Goal: Task Accomplishment & Management: Use online tool/utility

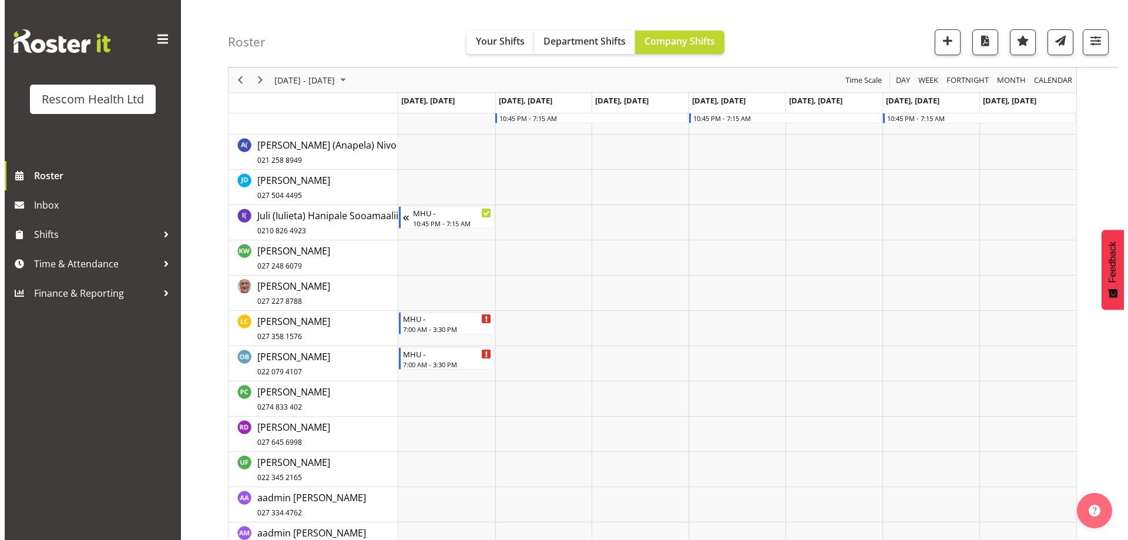
scroll to position [294, 0]
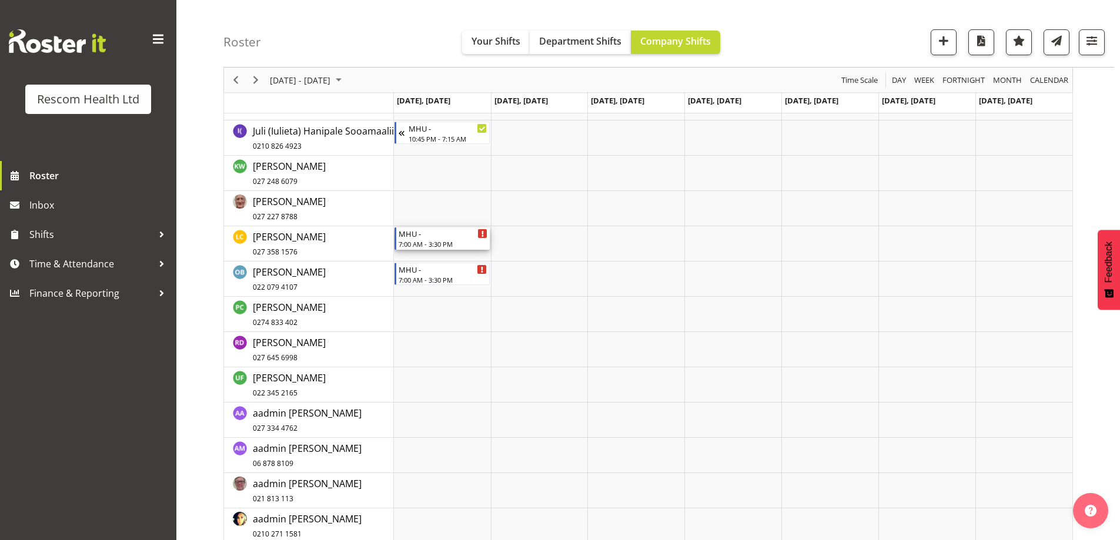
click at [446, 242] on div "7:00 AM - 3:30 PM" at bounding box center [442, 243] width 89 height 9
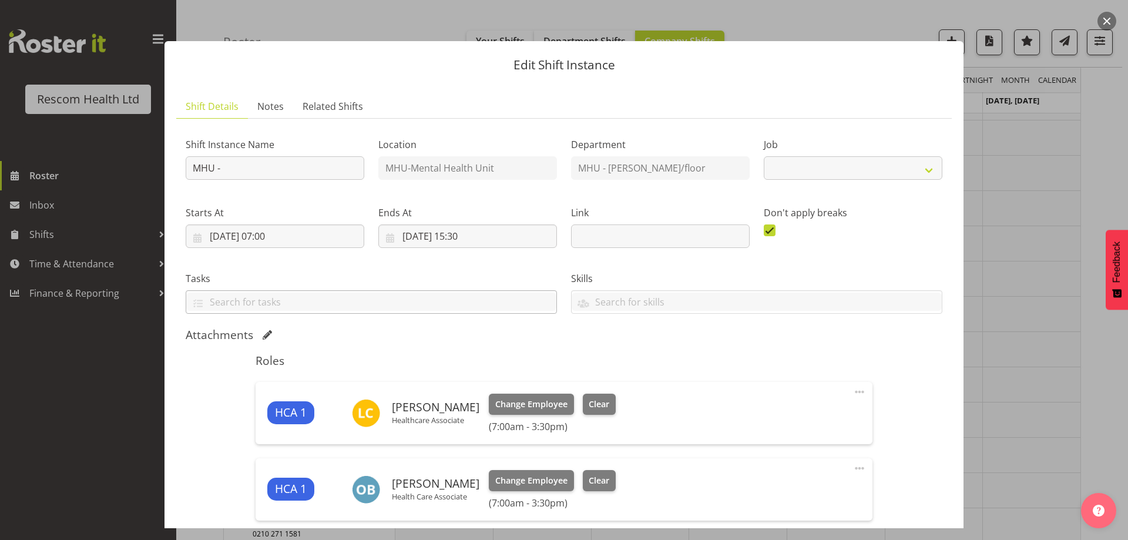
select select "4188"
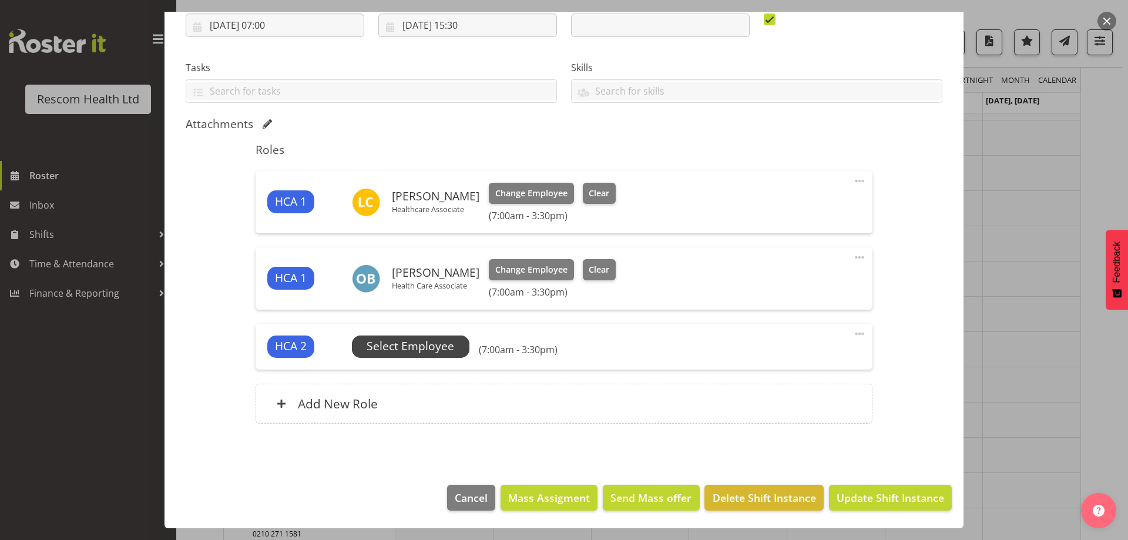
click at [393, 346] on span "Select Employee" at bounding box center [411, 346] width 88 height 17
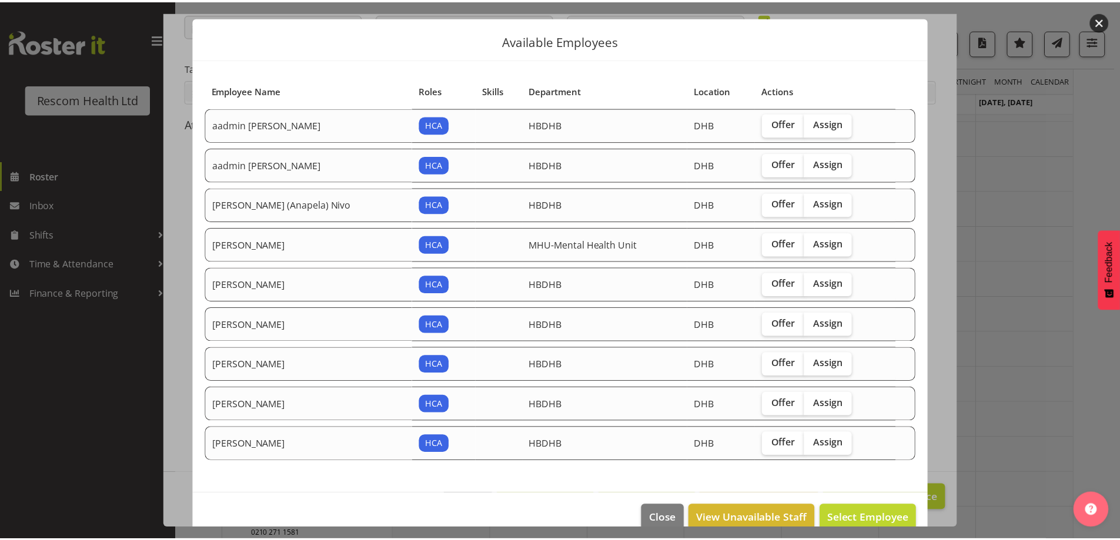
scroll to position [45, 0]
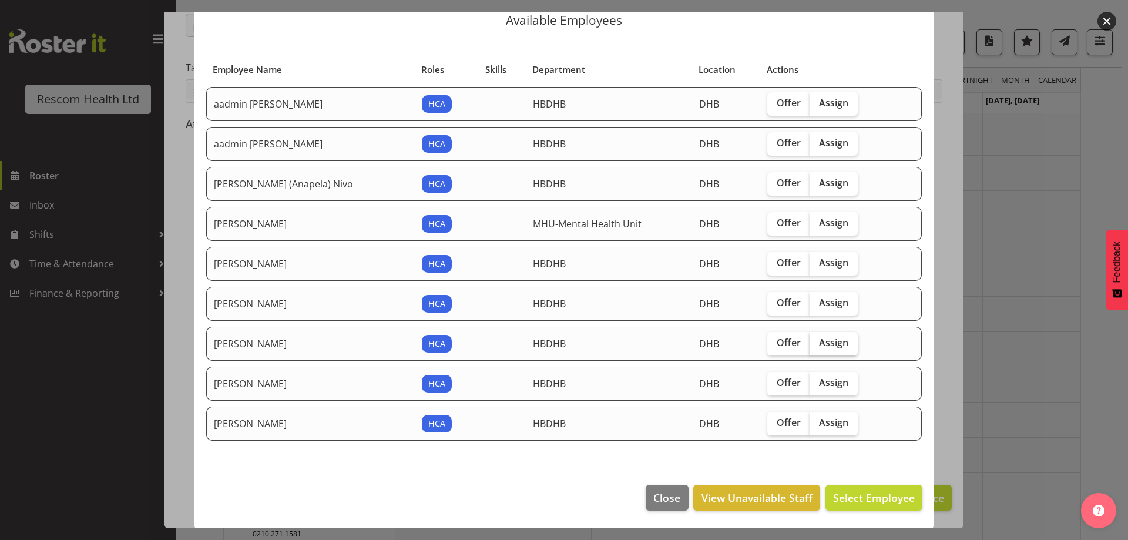
click at [825, 341] on span "Assign" at bounding box center [833, 343] width 29 height 12
click at [817, 341] on input "Assign" at bounding box center [814, 343] width 8 height 8
checkbox input "true"
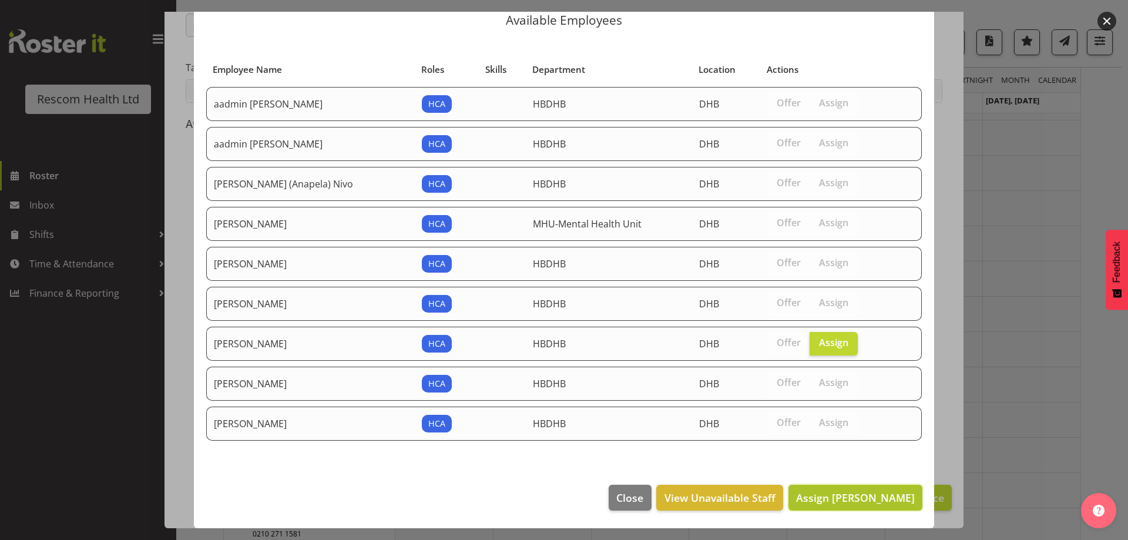
click at [845, 497] on span "Assign [PERSON_NAME]" at bounding box center [855, 498] width 119 height 14
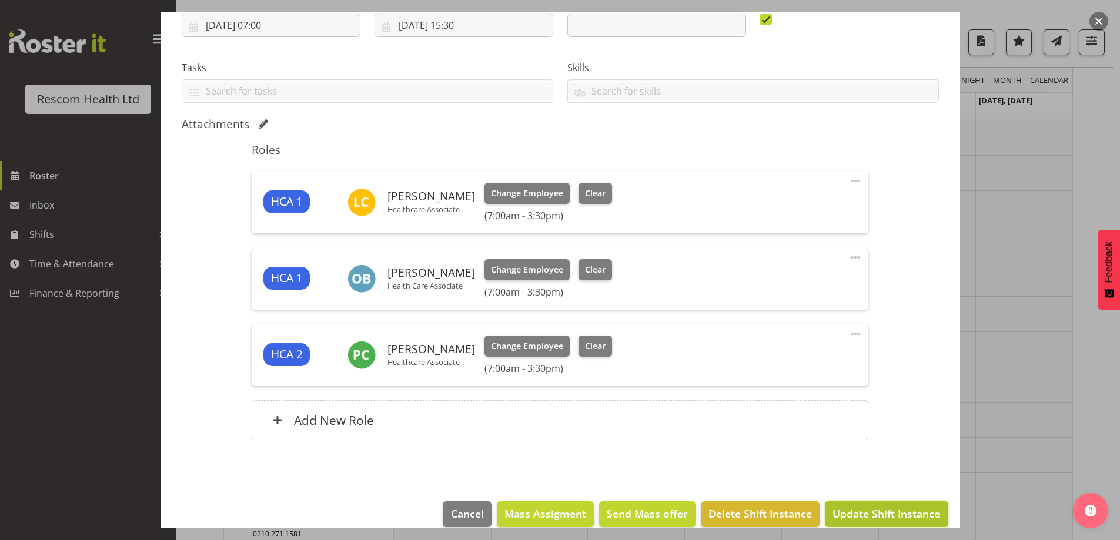
click at [894, 510] on span "Update Shift Instance" at bounding box center [886, 513] width 108 height 15
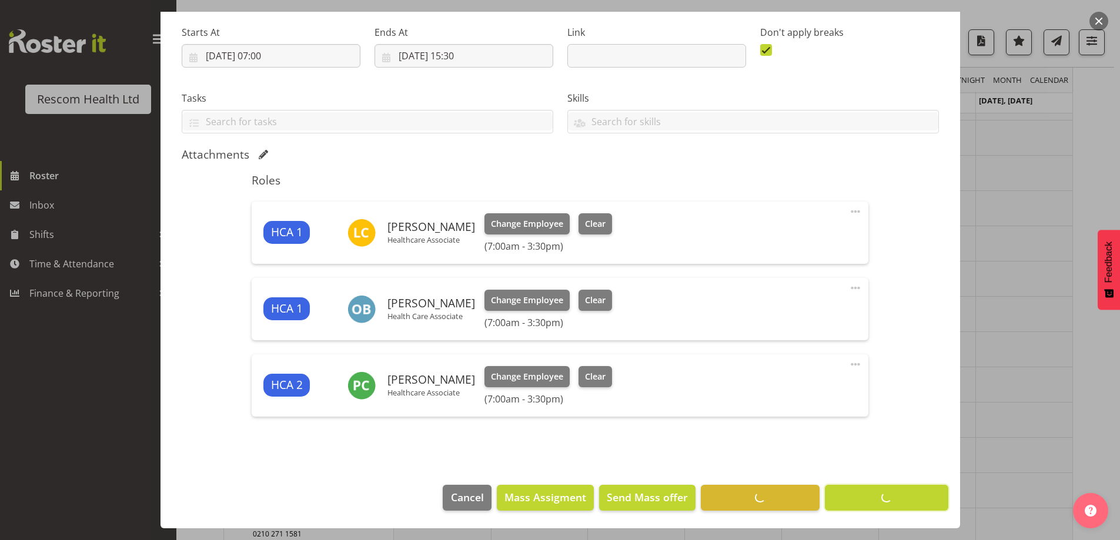
scroll to position [166, 0]
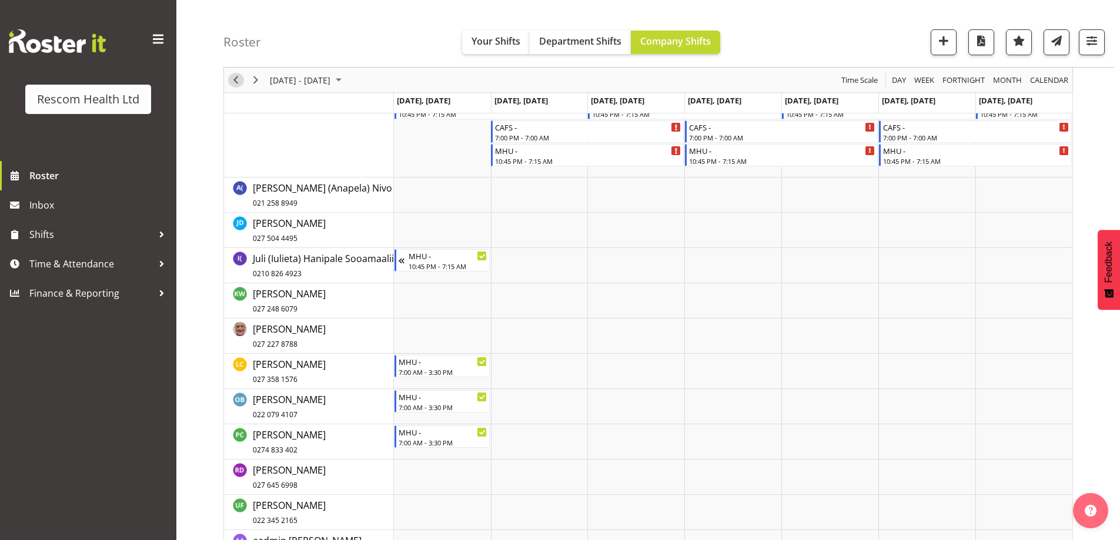
click at [232, 79] on span "Previous" at bounding box center [236, 80] width 14 height 15
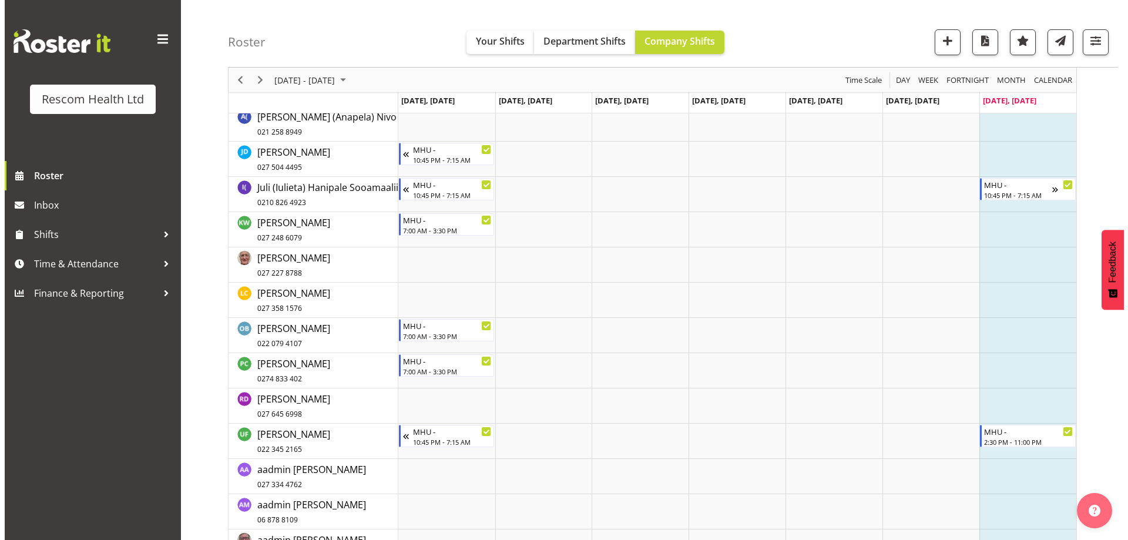
scroll to position [118, 0]
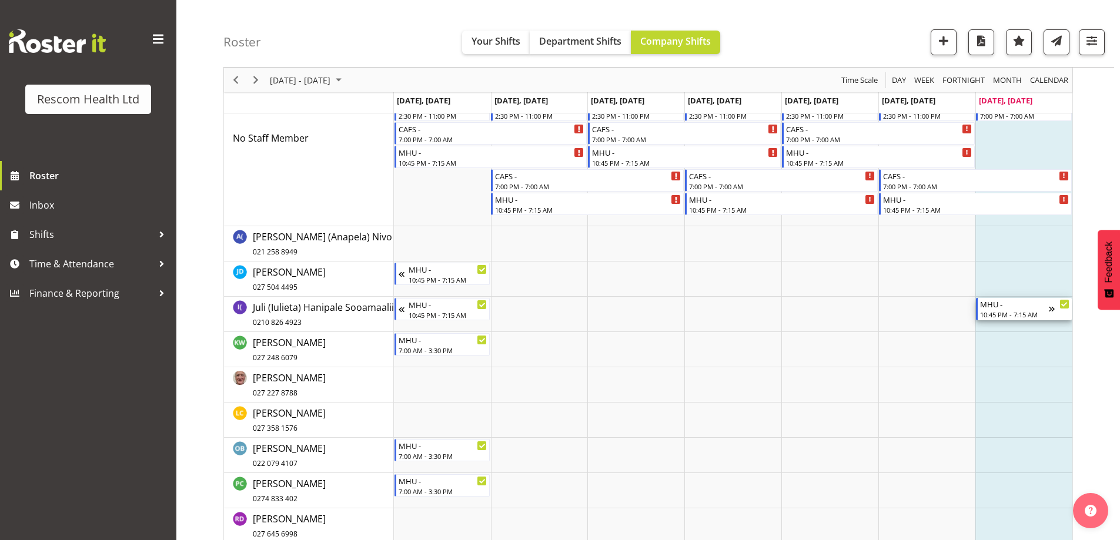
click at [1020, 304] on div "MHU -" at bounding box center [1014, 304] width 69 height 12
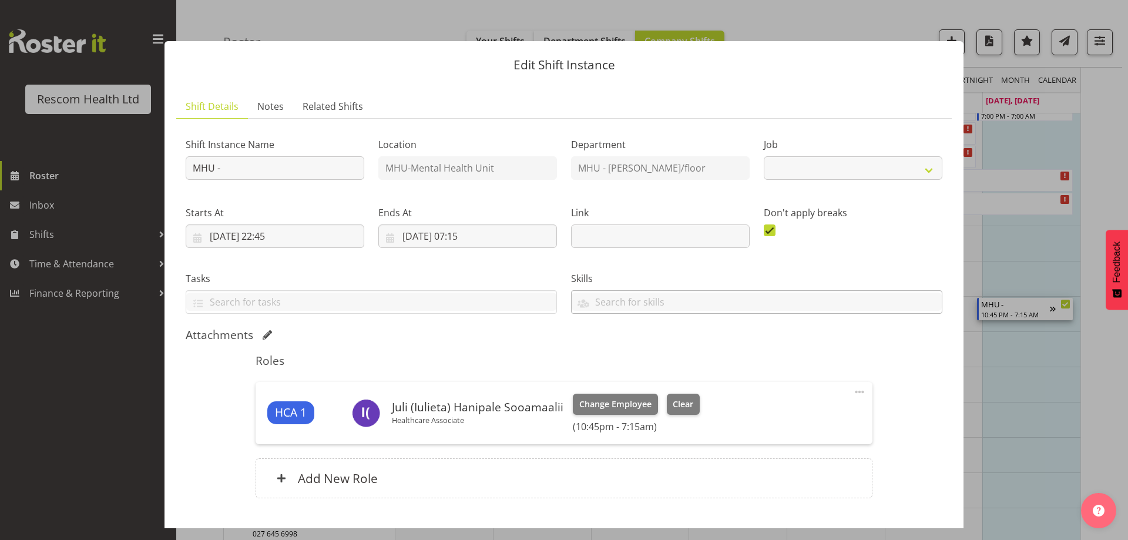
select select "4188"
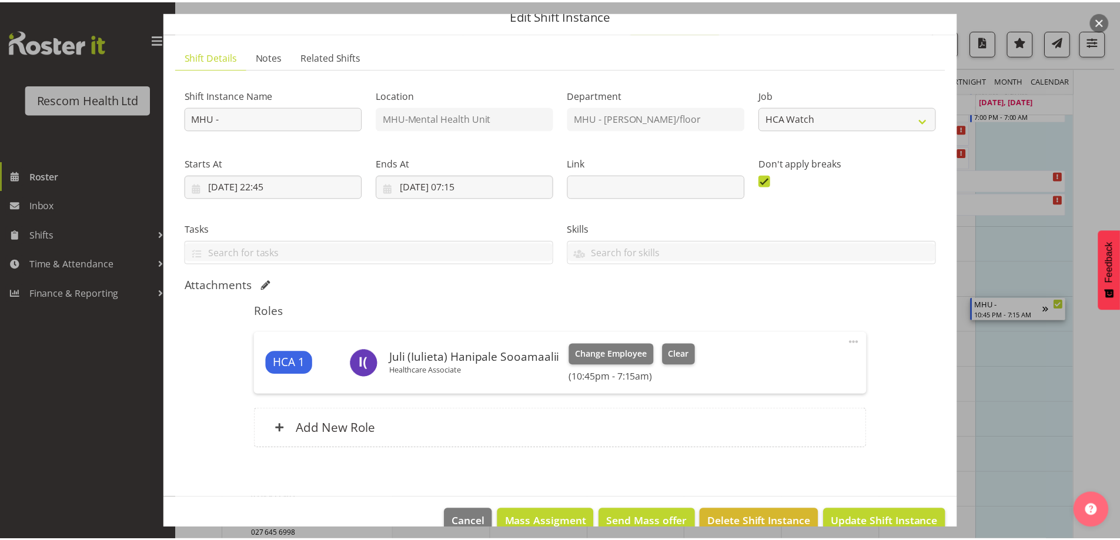
scroll to position [75, 0]
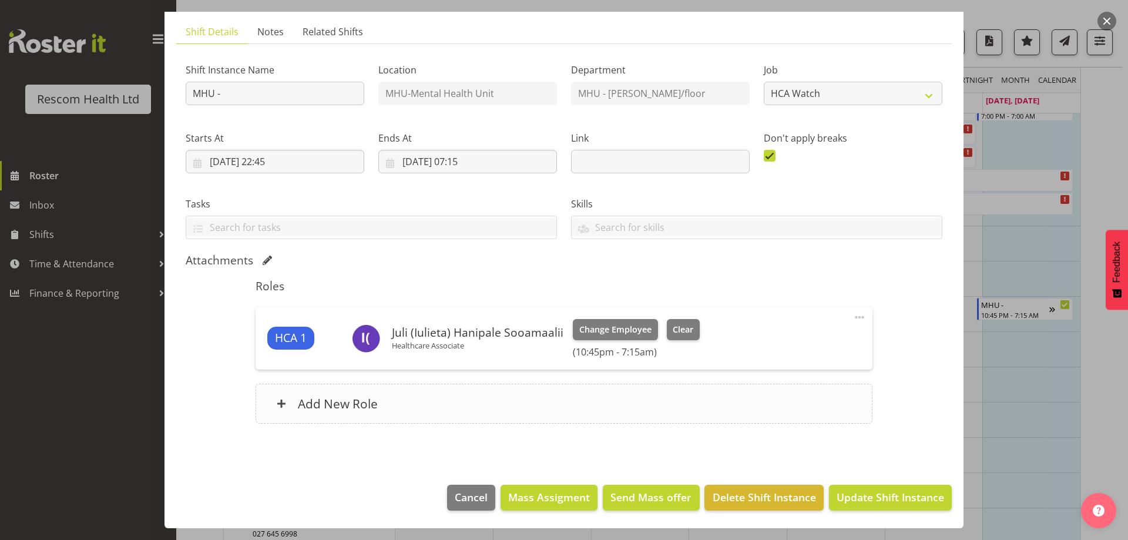
click at [339, 403] on h6 "Add New Role" at bounding box center [338, 403] width 80 height 15
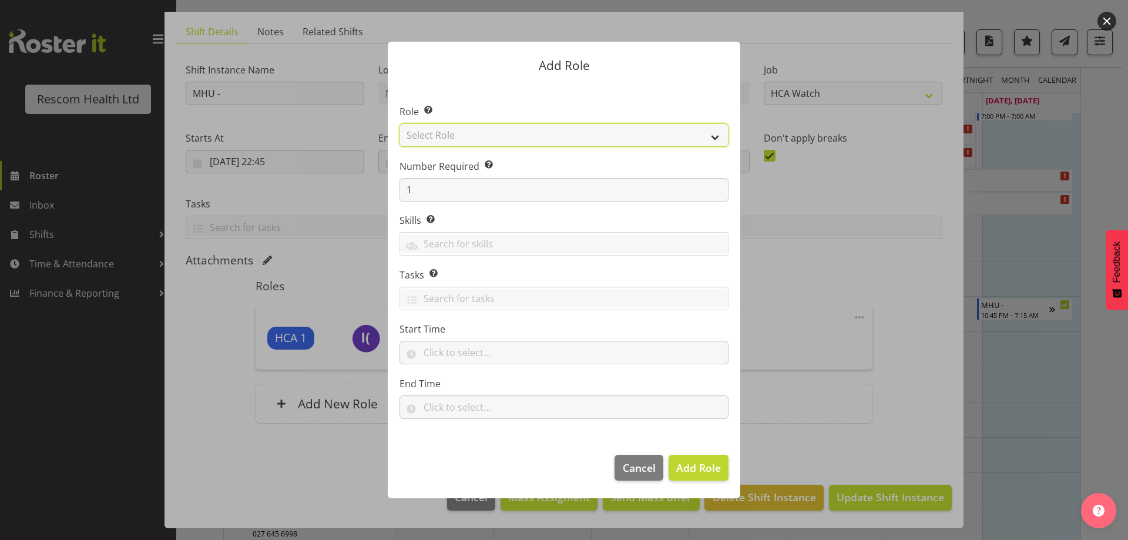
click at [471, 138] on select "Select Role HCA" at bounding box center [564, 135] width 329 height 24
select select "1100"
click at [400, 123] on select "Select Role HCA" at bounding box center [564, 135] width 329 height 24
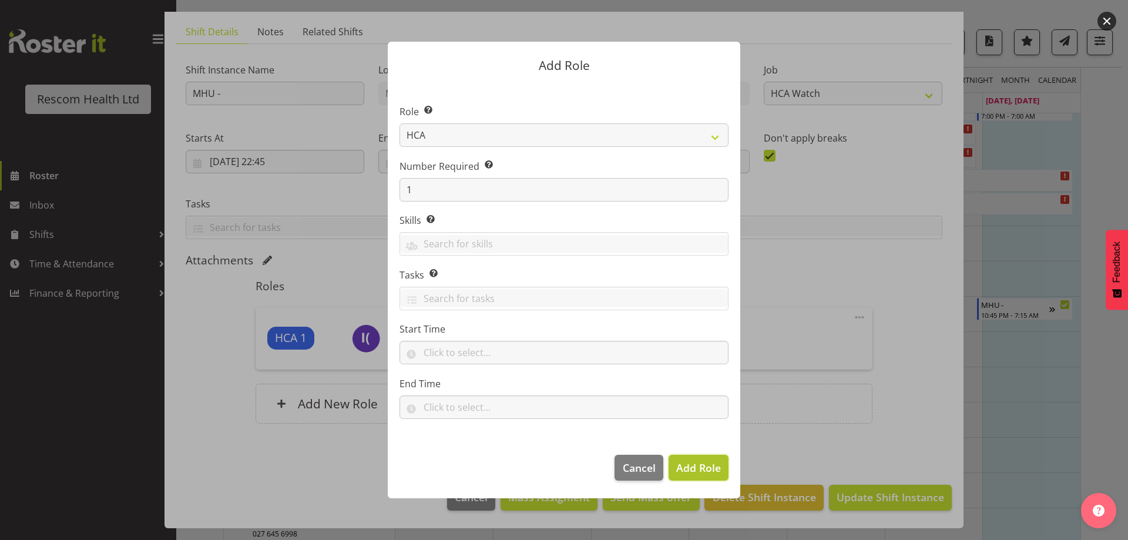
click at [693, 464] on span "Add Role" at bounding box center [698, 468] width 45 height 14
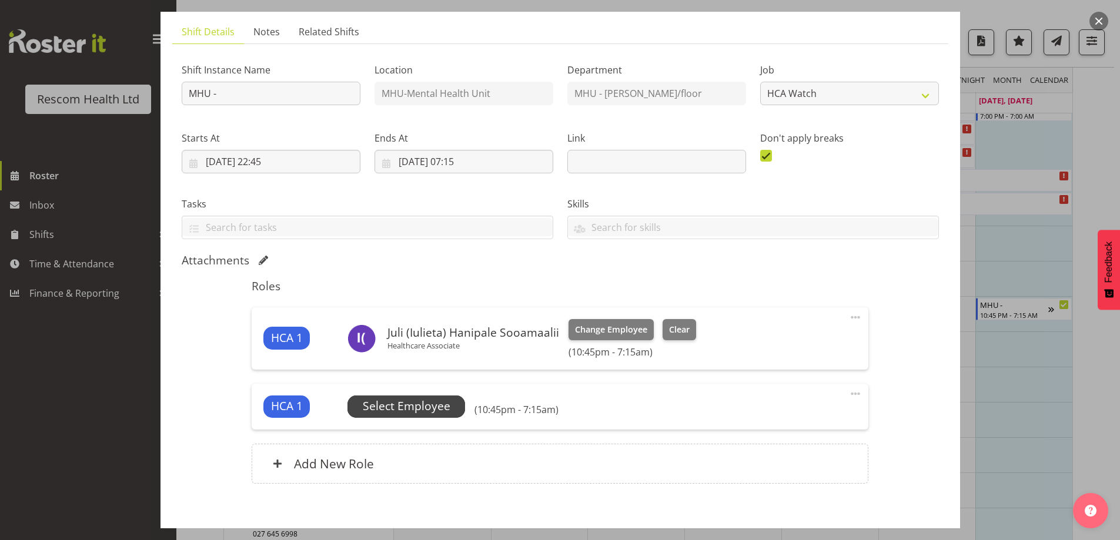
click at [433, 400] on span "Select Employee" at bounding box center [407, 406] width 88 height 17
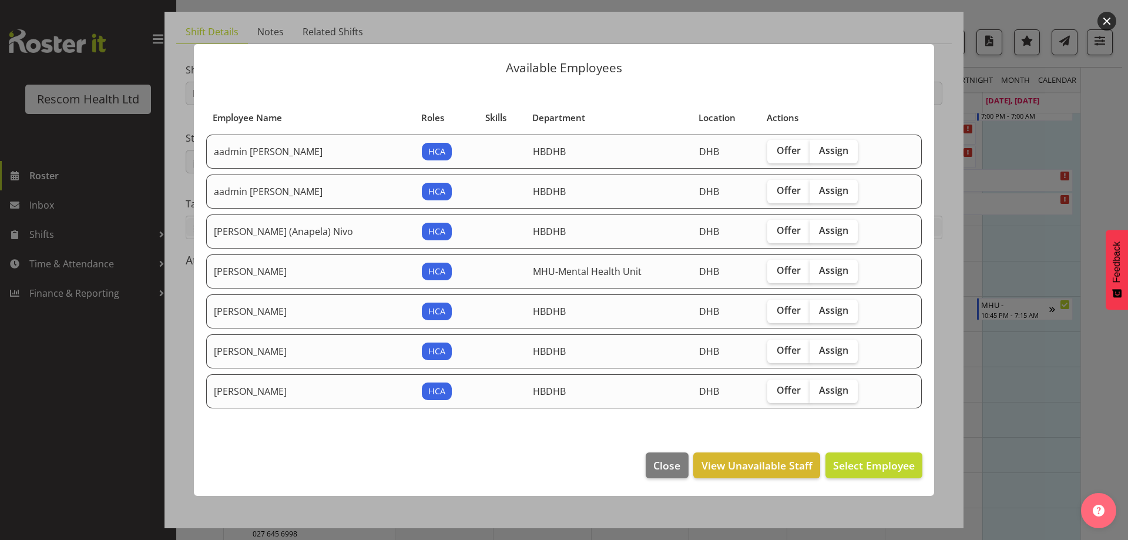
drag, startPoint x: 812, startPoint y: 269, endPoint x: 845, endPoint y: 312, distance: 53.7
click at [819, 269] on span "Assign" at bounding box center [833, 270] width 29 height 12
click at [817, 269] on input "Assign" at bounding box center [814, 271] width 8 height 8
checkbox input "true"
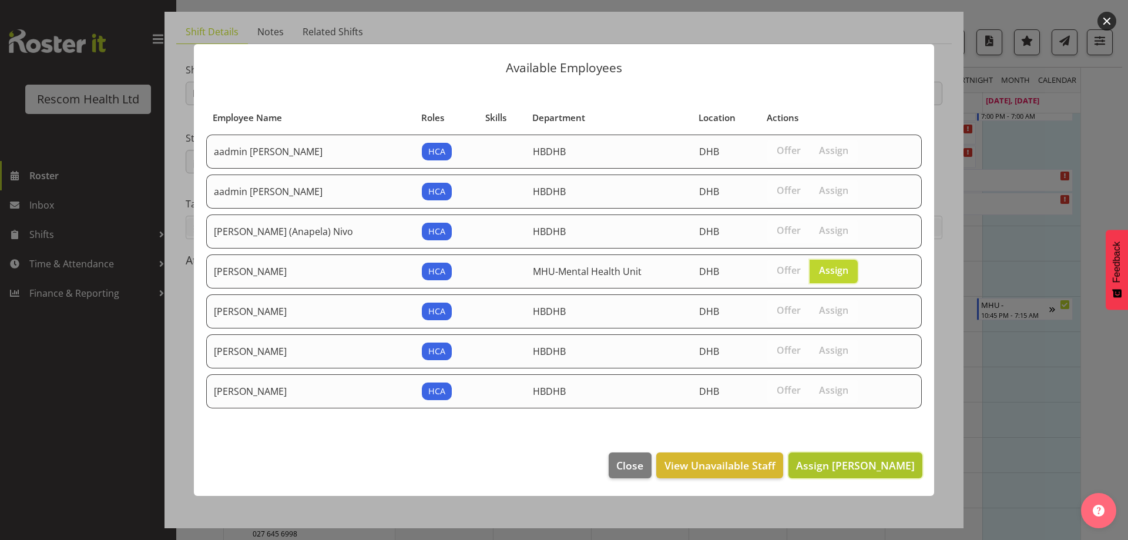
click at [869, 465] on span "Assign [PERSON_NAME]" at bounding box center [855, 465] width 119 height 14
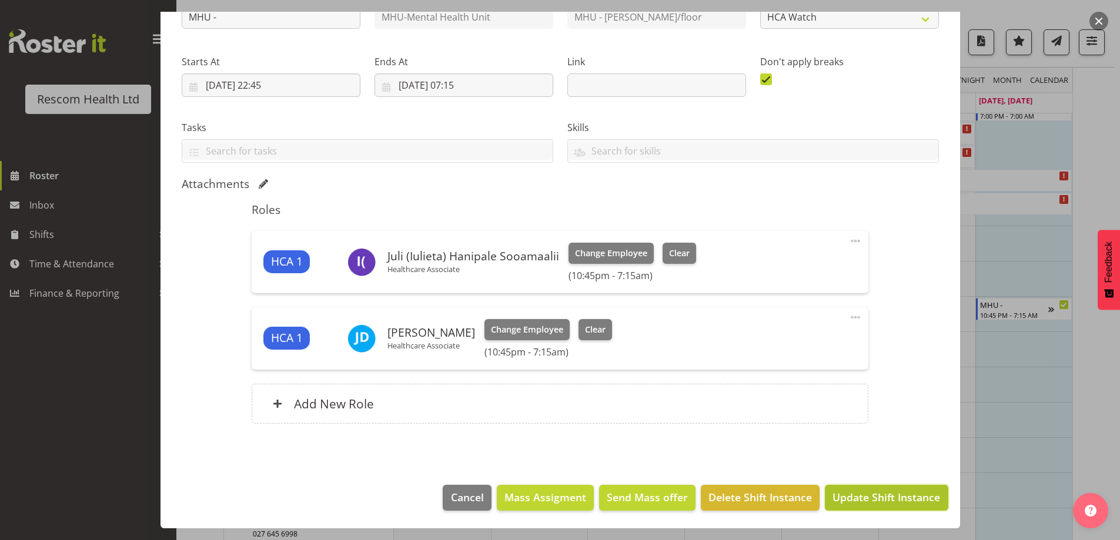
click at [904, 497] on span "Update Shift Instance" at bounding box center [886, 497] width 108 height 15
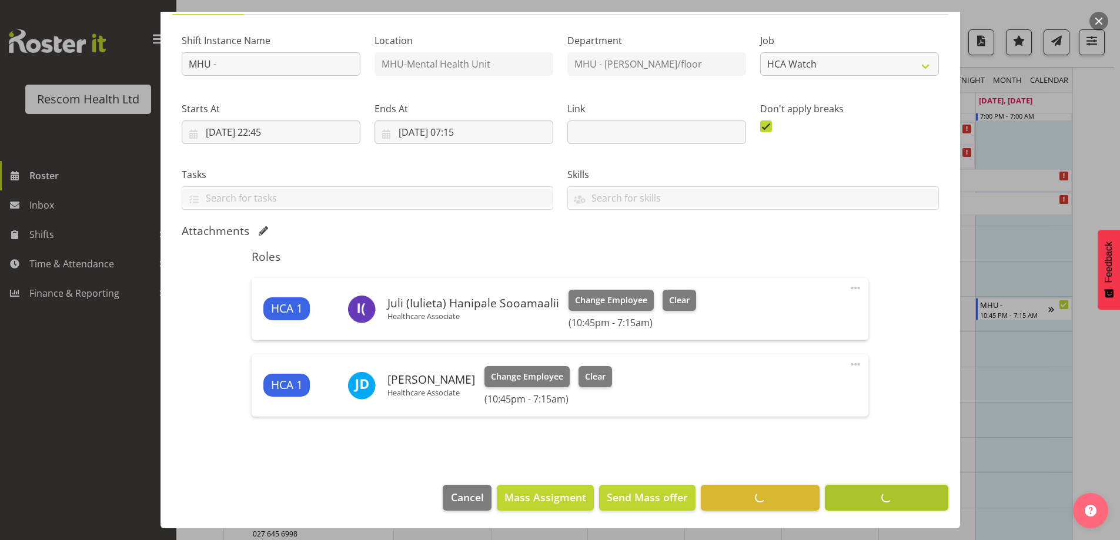
scroll to position [104, 0]
